Goal: Use online tool/utility: Utilize a website feature to perform a specific function

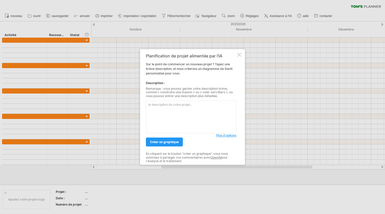
paste textarea "Crée un planning 2D clair et structuré pour un projet d’architecture. Inclure l…"
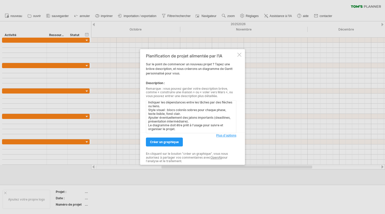
scroll to position [10, 0]
type textarea "Crée un planning 2D clair et structuré pour un projet d’architecture. Inclure l…"
click at [163, 141] on span "créer un graphique" at bounding box center [164, 142] width 29 height 4
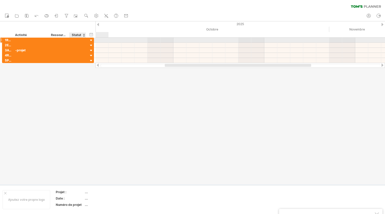
click at [92, 41] on div at bounding box center [91, 40] width 5 height 5
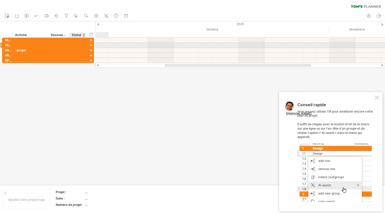
click at [90, 45] on div at bounding box center [91, 45] width 5 height 5
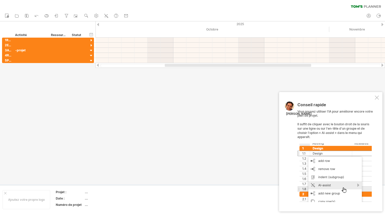
click at [376, 100] on div at bounding box center [377, 98] width 4 height 4
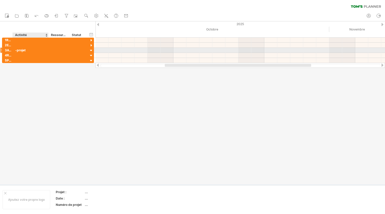
click at [22, 52] on div "-projet" at bounding box center [30, 50] width 31 height 5
click at [93, 51] on div at bounding box center [91, 50] width 5 height 5
click at [91, 51] on div at bounding box center [91, 50] width 5 height 5
click at [3, 50] on div "3Avant" at bounding box center [7, 50] width 10 height 5
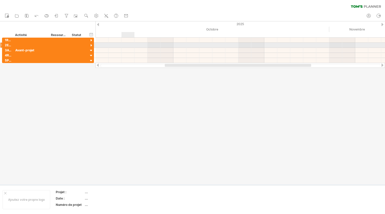
click at [131, 45] on div at bounding box center [239, 45] width 289 height 5
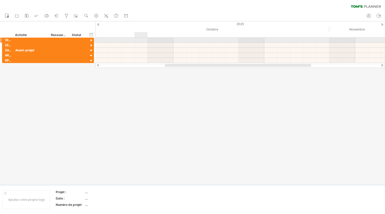
click at [136, 41] on div at bounding box center [239, 40] width 289 height 5
click at [139, 42] on div at bounding box center [239, 40] width 289 height 5
click at [144, 42] on div at bounding box center [239, 40] width 289 height 5
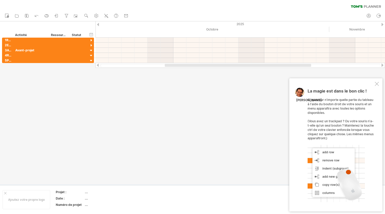
click at [377, 86] on div at bounding box center [377, 84] width 4 height 4
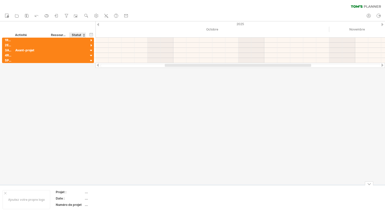
click at [75, 192] on div "Projet :" at bounding box center [70, 192] width 28 height 4
drag, startPoint x: 86, startPoint y: 190, endPoint x: 86, endPoint y: 194, distance: 4.4
click at [86, 194] on td "...." at bounding box center [106, 193] width 43 height 6
type input "**********"
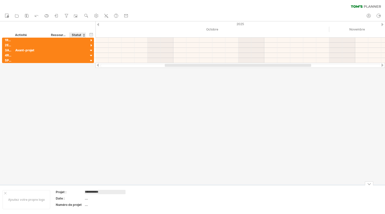
click at [90, 196] on table "**********" at bounding box center [91, 200] width 73 height 20
click at [88, 198] on div "...." at bounding box center [106, 198] width 43 height 4
type input "**********"
click at [86, 202] on td "**********" at bounding box center [106, 199] width 43 height 6
click at [86, 202] on td "[DATE]" at bounding box center [106, 199] width 43 height 6
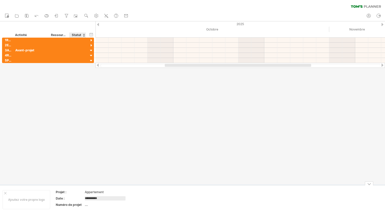
click at [86, 206] on div "...." at bounding box center [106, 205] width 43 height 4
type input "***"
click at [371, 186] on div "Ajoutez votre propre logo ******** Appartement Date : [DATE] Numéro de projet 1…" at bounding box center [192, 199] width 385 height 29
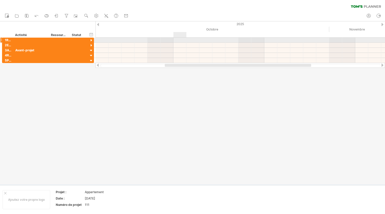
click at [159, 44] on div at bounding box center [239, 45] width 289 height 5
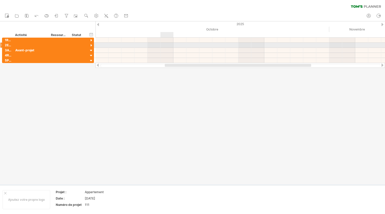
click at [170, 43] on div at bounding box center [239, 45] width 289 height 5
click at [203, 47] on div at bounding box center [239, 45] width 289 height 5
click at [217, 47] on div at bounding box center [239, 45] width 289 height 5
click at [265, 46] on div at bounding box center [239, 45] width 289 height 5
click at [270, 46] on div at bounding box center [239, 45] width 289 height 5
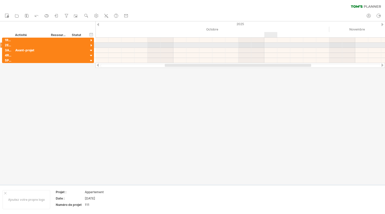
click at [33, 46] on div "2Esquisse ********" at bounding box center [48, 45] width 92 height 5
click at [16, 41] on div "*********" at bounding box center [31, 40] width 36 height 5
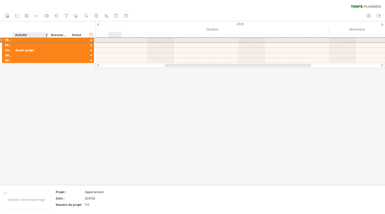
click at [31, 39] on div "*********" at bounding box center [31, 40] width 36 height 5
click at [71, 39] on div at bounding box center [77, 40] width 17 height 5
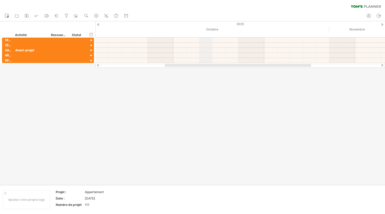
drag, startPoint x: 95, startPoint y: 31, endPoint x: 330, endPoint y: 32, distance: 234.9
click at [330, 32] on div "Trying to reach [DOMAIN_NAME] Connected again... 0% clear filter share" at bounding box center [192, 107] width 385 height 214
click at [104, 14] on icon at bounding box center [106, 15] width 5 height 5
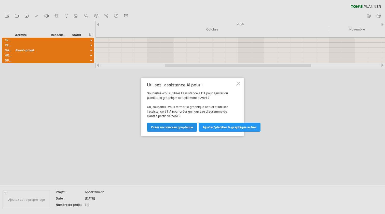
click at [182, 126] on span "Créer un nouveau graphique" at bounding box center [172, 127] width 42 height 4
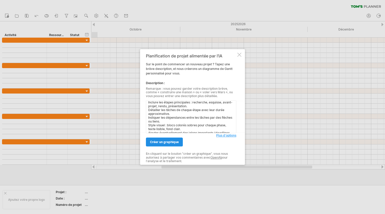
type textarea "Crée un planning 2D clair et structuré pour un projet d’architecture. Inclure l…"
click at [175, 140] on span "créer un graphique" at bounding box center [164, 142] width 29 height 4
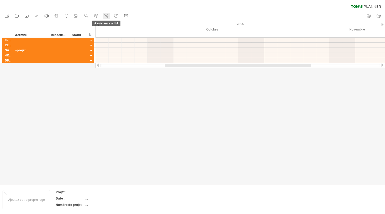
click at [108, 15] on icon at bounding box center [106, 15] width 5 height 5
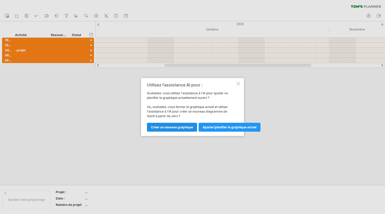
click at [169, 127] on span "Créer un nouveau graphique" at bounding box center [172, 127] width 42 height 4
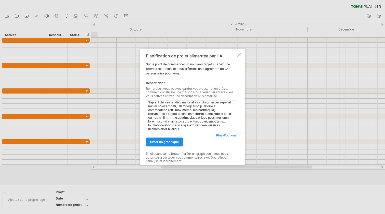
scroll to position [56, 0]
type textarea "Lore ip dolorsit 8A consecte adip e’seddoeiusmo t’inc utlab et dolo magn aliqua…"
click at [161, 143] on span "créer un graphique" at bounding box center [164, 142] width 29 height 4
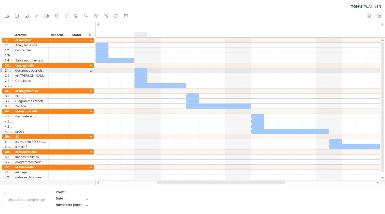
click at [141, 73] on div at bounding box center [140, 70] width 13 height 5
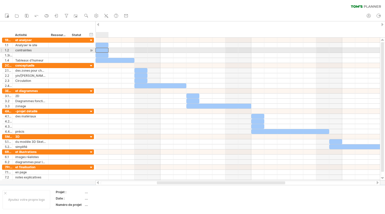
click at [96, 48] on div at bounding box center [101, 50] width 13 height 5
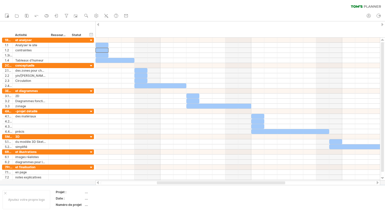
click at [98, 25] on div at bounding box center [98, 24] width 2 height 3
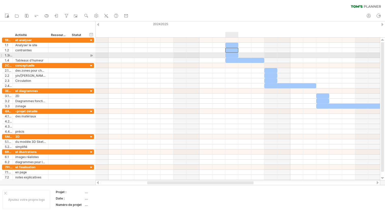
click at [231, 58] on div "[DATE] [GEOGRAPHIC_DATA][DATE]" at bounding box center [237, 109] width 284 height 143
click at [230, 57] on div at bounding box center [231, 55] width 13 height 5
click at [230, 56] on div at bounding box center [231, 55] width 13 height 5
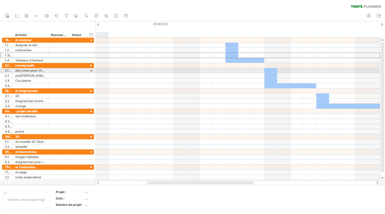
drag, startPoint x: 95, startPoint y: 58, endPoint x: 95, endPoint y: 69, distance: 11.7
click at [96, 70] on div "Trying to reach [DOMAIN_NAME] Connected again... 0% clear filter share" at bounding box center [192, 107] width 385 height 214
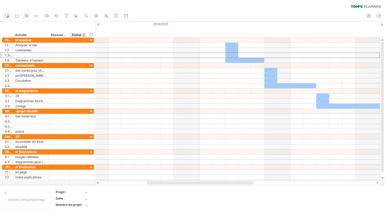
click at [78, 36] on div "Statut" at bounding box center [77, 35] width 11 height 5
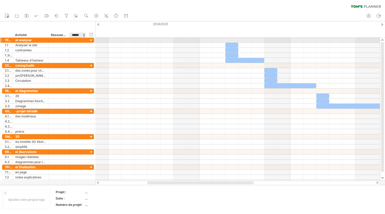
click at [80, 38] on div at bounding box center [77, 40] width 11 height 5
click at [88, 40] on div "**********" at bounding box center [48, 39] width 92 height 5
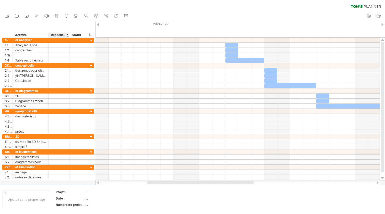
click at [60, 34] on div "Ressource" at bounding box center [59, 35] width 16 height 5
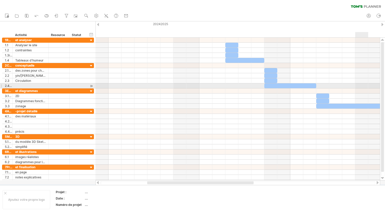
click at [360, 89] on div at bounding box center [237, 91] width 284 height 5
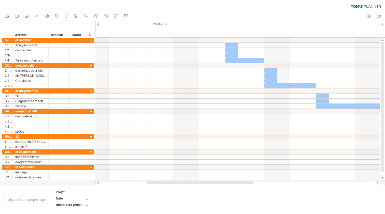
click at [384, 19] on div "mon compte log out" at bounding box center [374, 16] width 21 height 11
drag, startPoint x: 380, startPoint y: 27, endPoint x: 381, endPoint y: 24, distance: 2.8
click at [382, 25] on div at bounding box center [382, 24] width 2 height 3
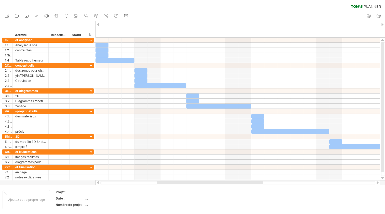
click at [382, 25] on div at bounding box center [382, 24] width 2 height 3
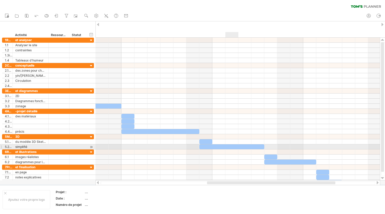
click at [227, 146] on div at bounding box center [231, 147] width 65 height 5
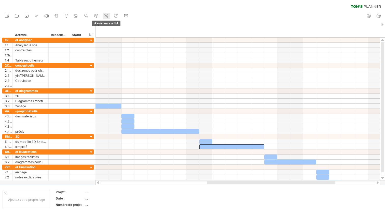
click at [108, 16] on icon at bounding box center [106, 15] width 5 height 5
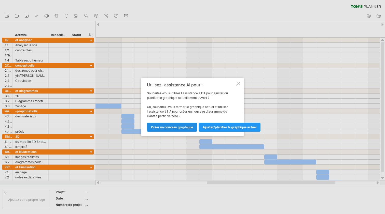
click at [187, 126] on span "Créer un nouveau graphique" at bounding box center [172, 127] width 42 height 4
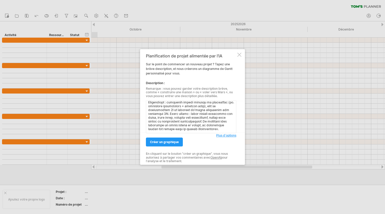
scroll to position [0, 0]
type textarea "Lorem ip dolorsita co adipiscingeli 9S doeiusmo temp i'utlaboreetd m'ali enima …"
click at [176, 144] on span "créer un graphique" at bounding box center [164, 142] width 29 height 4
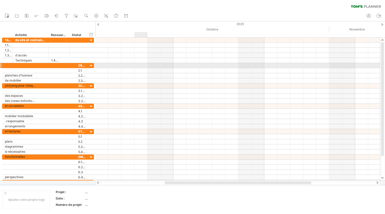
click at [148, 61] on div at bounding box center [237, 60] width 284 height 5
click at [382, 24] on div at bounding box center [382, 24] width 2 height 3
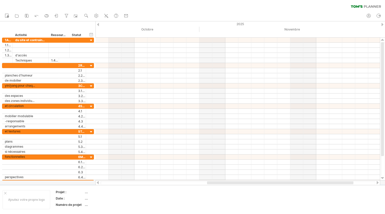
click at [382, 24] on div at bounding box center [382, 24] width 2 height 3
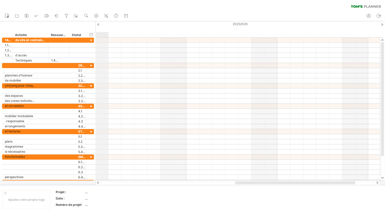
click at [99, 24] on div "20252026" at bounding box center [283, 23] width 1155 height 5
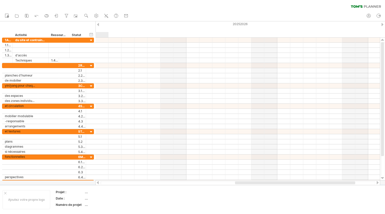
click at [98, 25] on div at bounding box center [98, 24] width 2 height 3
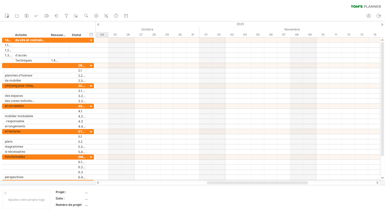
click at [98, 25] on div at bounding box center [98, 24] width 2 height 3
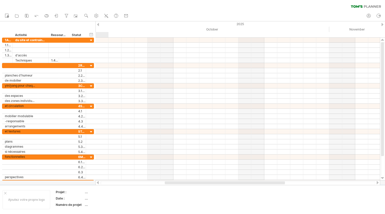
click at [98, 25] on div at bounding box center [98, 24] width 2 height 3
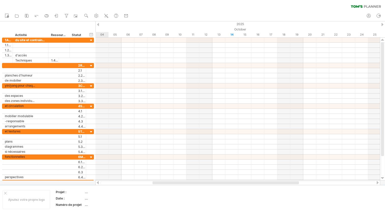
click at [98, 25] on div at bounding box center [98, 24] width 2 height 3
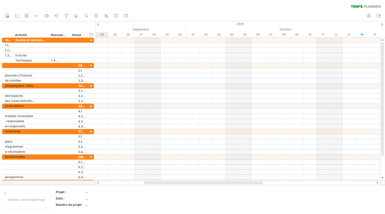
click at [98, 25] on div at bounding box center [98, 24] width 2 height 3
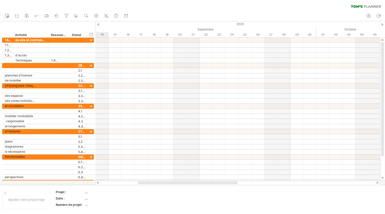
click at [98, 25] on div at bounding box center [98, 24] width 2 height 3
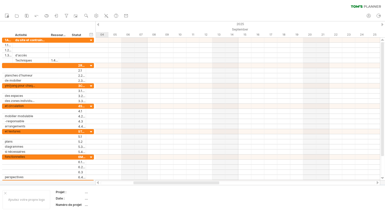
click at [98, 25] on div at bounding box center [98, 24] width 2 height 3
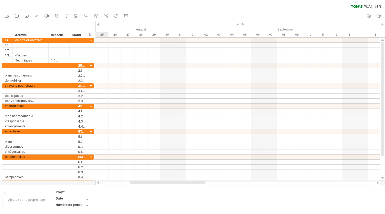
click at [98, 25] on div at bounding box center [98, 24] width 2 height 3
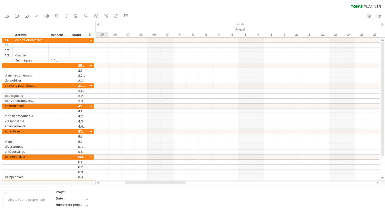
click at [98, 25] on div at bounding box center [98, 24] width 2 height 3
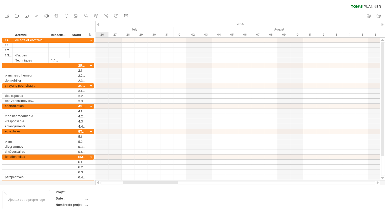
click at [98, 25] on div at bounding box center [98, 24] width 2 height 3
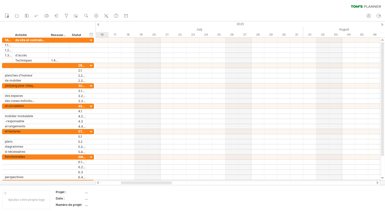
click at [98, 25] on div at bounding box center [98, 24] width 2 height 3
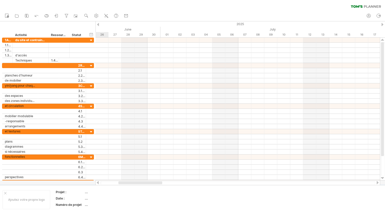
click at [98, 25] on div at bounding box center [98, 24] width 2 height 3
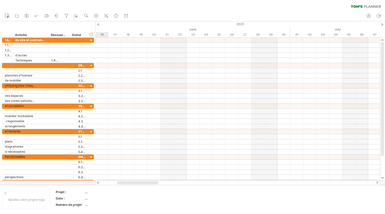
click at [98, 25] on div at bounding box center [98, 24] width 2 height 3
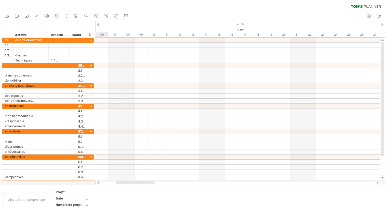
click at [98, 25] on div at bounding box center [98, 24] width 2 height 3
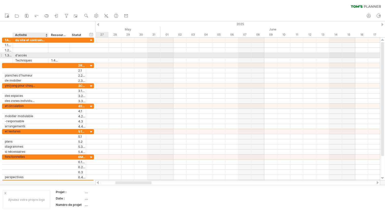
click at [40, 58] on div "d'accès" at bounding box center [30, 55] width 31 height 5
type input "**********"
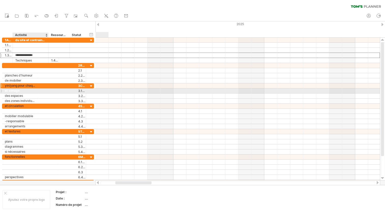
click at [37, 89] on div at bounding box center [37, 90] width 3 height 5
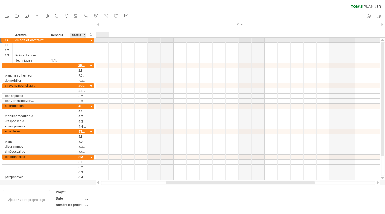
click at [89, 40] on div "**********" at bounding box center [48, 39] width 92 height 5
click at [92, 39] on div at bounding box center [91, 40] width 5 height 5
